Goal: Use online tool/utility

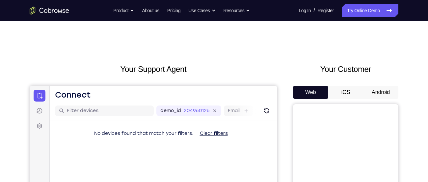
click at [372, 94] on button "Android" at bounding box center [380, 92] width 35 height 13
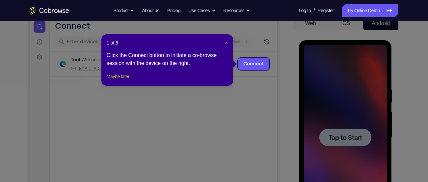
click at [121, 80] on button "Maybe later" at bounding box center [118, 76] width 23 height 8
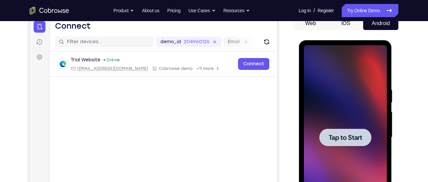
scroll to position [126, 0]
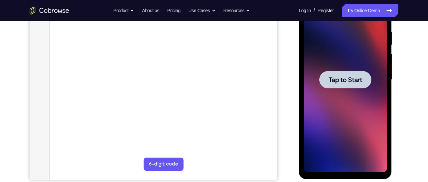
click at [350, 81] on span "Tap to Start" at bounding box center [345, 79] width 34 height 7
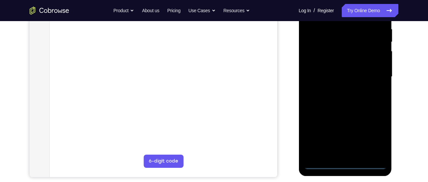
scroll to position [130, 0]
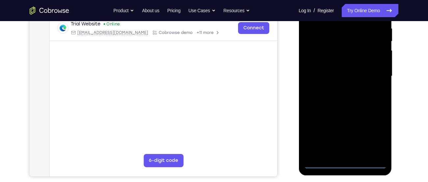
click at [348, 162] on div at bounding box center [345, 76] width 83 height 184
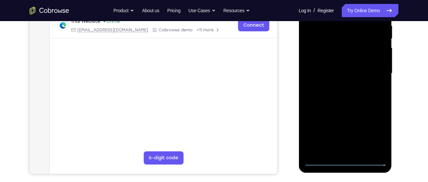
scroll to position [133, 0]
click at [374, 132] on div at bounding box center [345, 73] width 83 height 184
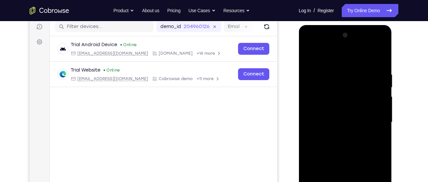
scroll to position [84, 0]
click at [316, 45] on div at bounding box center [345, 122] width 83 height 184
click at [372, 116] on div at bounding box center [345, 122] width 83 height 184
click at [336, 134] on div at bounding box center [345, 122] width 83 height 184
click at [332, 118] on div at bounding box center [345, 122] width 83 height 184
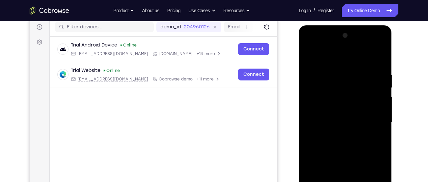
click at [336, 108] on div at bounding box center [345, 122] width 83 height 184
click at [324, 122] on div at bounding box center [345, 122] width 83 height 184
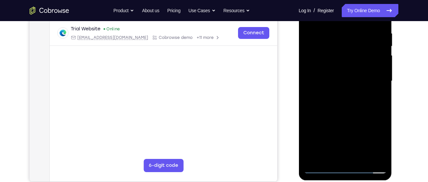
scroll to position [125, 0]
click at [333, 107] on div at bounding box center [345, 80] width 83 height 184
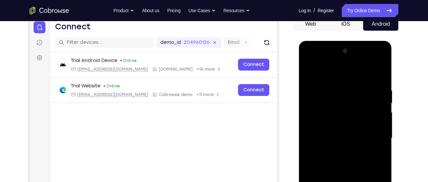
scroll to position [68, 0]
click at [337, 159] on div at bounding box center [345, 138] width 83 height 184
click at [338, 151] on div at bounding box center [345, 138] width 83 height 184
click at [332, 139] on div at bounding box center [345, 138] width 83 height 184
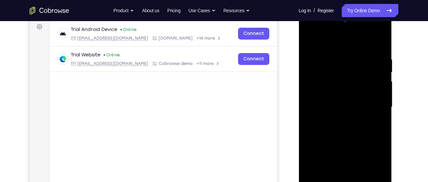
scroll to position [99, 0]
click at [333, 132] on div at bounding box center [345, 106] width 83 height 184
click at [333, 126] on div at bounding box center [345, 106] width 83 height 184
click at [339, 136] on div at bounding box center [345, 106] width 83 height 184
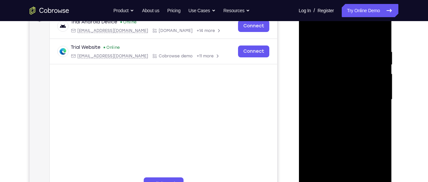
click at [384, 129] on div at bounding box center [345, 99] width 83 height 184
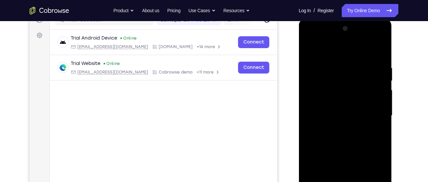
scroll to position [90, 0]
click at [336, 67] on div at bounding box center [345, 116] width 83 height 184
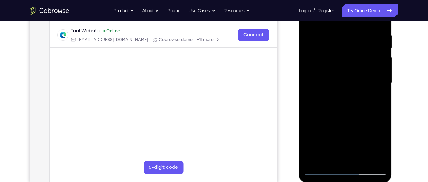
scroll to position [123, 0]
click at [371, 156] on div at bounding box center [345, 82] width 83 height 184
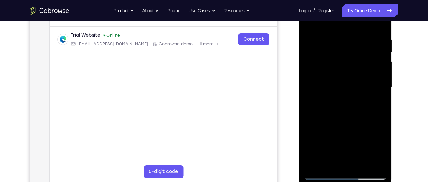
scroll to position [120, 0]
click at [332, 162] on div at bounding box center [345, 86] width 83 height 184
click at [329, 159] on div at bounding box center [345, 86] width 83 height 184
click at [362, 88] on div at bounding box center [345, 86] width 83 height 184
click at [337, 163] on div at bounding box center [345, 86] width 83 height 184
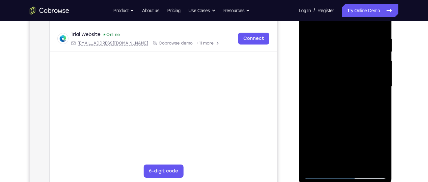
click at [362, 118] on div at bounding box center [345, 86] width 83 height 184
click at [344, 94] on div at bounding box center [345, 86] width 83 height 184
click at [360, 161] on div at bounding box center [345, 86] width 83 height 184
click at [375, 161] on div at bounding box center [345, 86] width 83 height 184
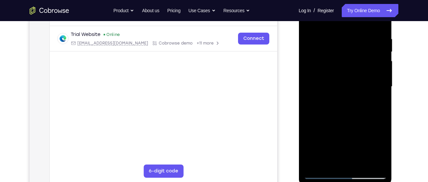
scroll to position [113, 0]
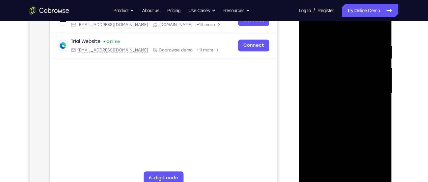
click at [378, 31] on div at bounding box center [345, 93] width 83 height 184
click at [357, 42] on div at bounding box center [345, 93] width 83 height 184
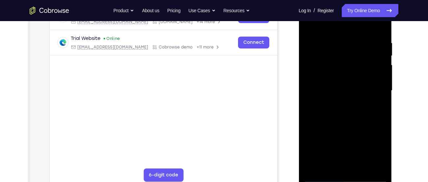
scroll to position [116, 0]
click at [370, 164] on div at bounding box center [345, 90] width 83 height 184
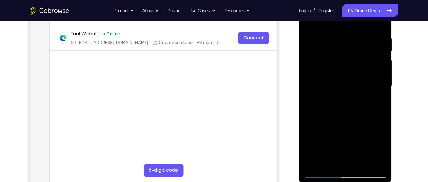
scroll to position [121, 0]
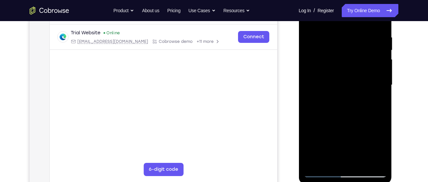
click at [371, 159] on div at bounding box center [345, 85] width 83 height 184
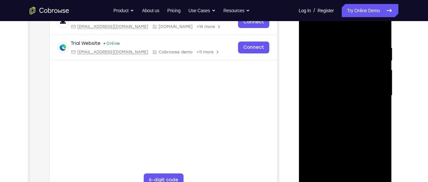
scroll to position [112, 0]
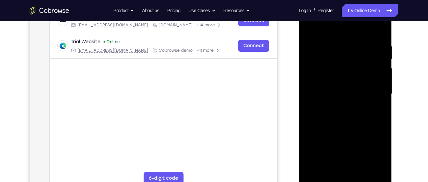
click at [374, 168] on div at bounding box center [345, 94] width 83 height 184
click at [378, 169] on div at bounding box center [345, 94] width 83 height 184
click at [379, 167] on div at bounding box center [345, 94] width 83 height 184
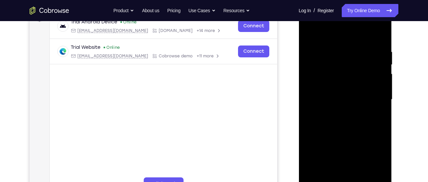
scroll to position [106, 0]
click at [380, 34] on div at bounding box center [345, 100] width 83 height 184
click at [380, 32] on div at bounding box center [345, 100] width 83 height 184
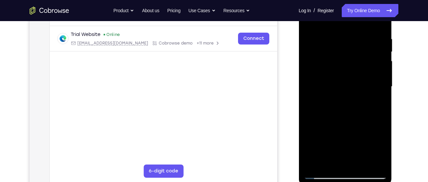
scroll to position [120, 0]
click at [361, 163] on div at bounding box center [345, 86] width 83 height 184
click at [350, 119] on div at bounding box center [345, 86] width 83 height 184
click at [354, 97] on div at bounding box center [345, 86] width 83 height 184
click at [338, 108] on div at bounding box center [345, 86] width 83 height 184
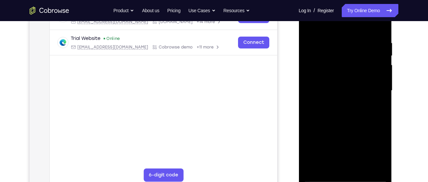
scroll to position [115, 0]
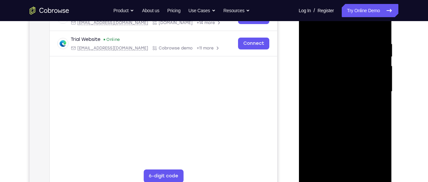
click at [309, 26] on div at bounding box center [345, 91] width 83 height 184
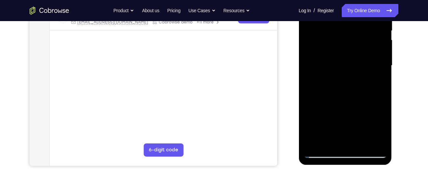
scroll to position [141, 0]
click at [362, 142] on div at bounding box center [345, 65] width 83 height 184
click at [342, 118] on div at bounding box center [345, 65] width 83 height 184
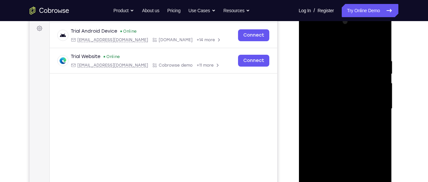
scroll to position [97, 0]
click at [310, 42] on div at bounding box center [345, 109] width 83 height 184
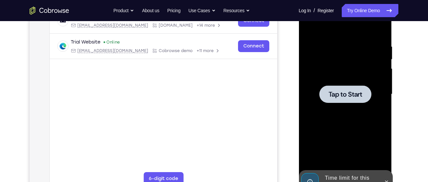
scroll to position [112, 0]
